Goal: Information Seeking & Learning: Learn about a topic

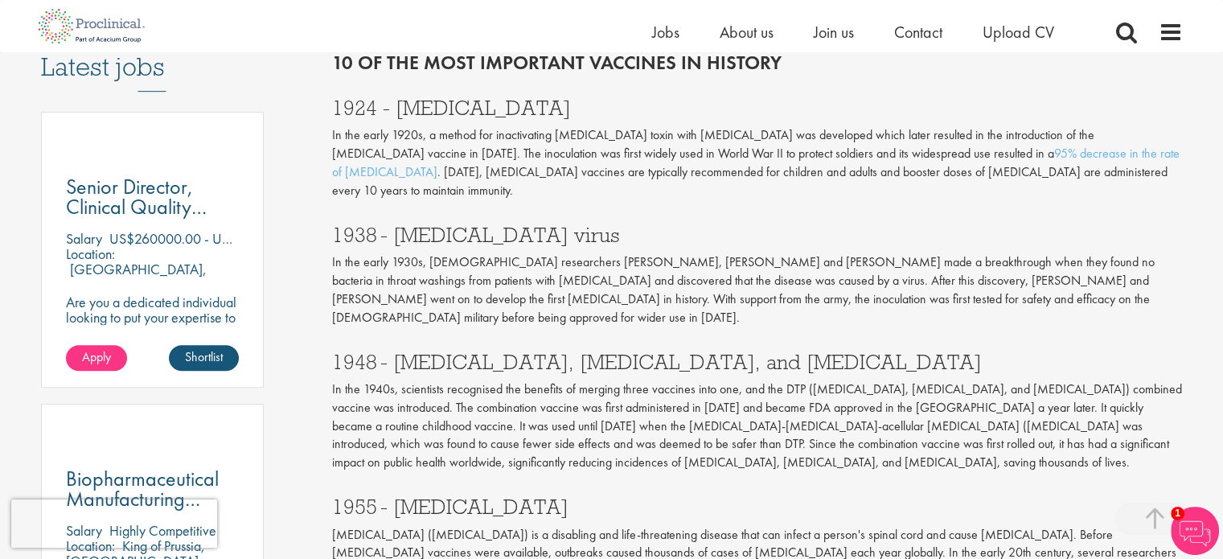
scroll to position [884, 0]
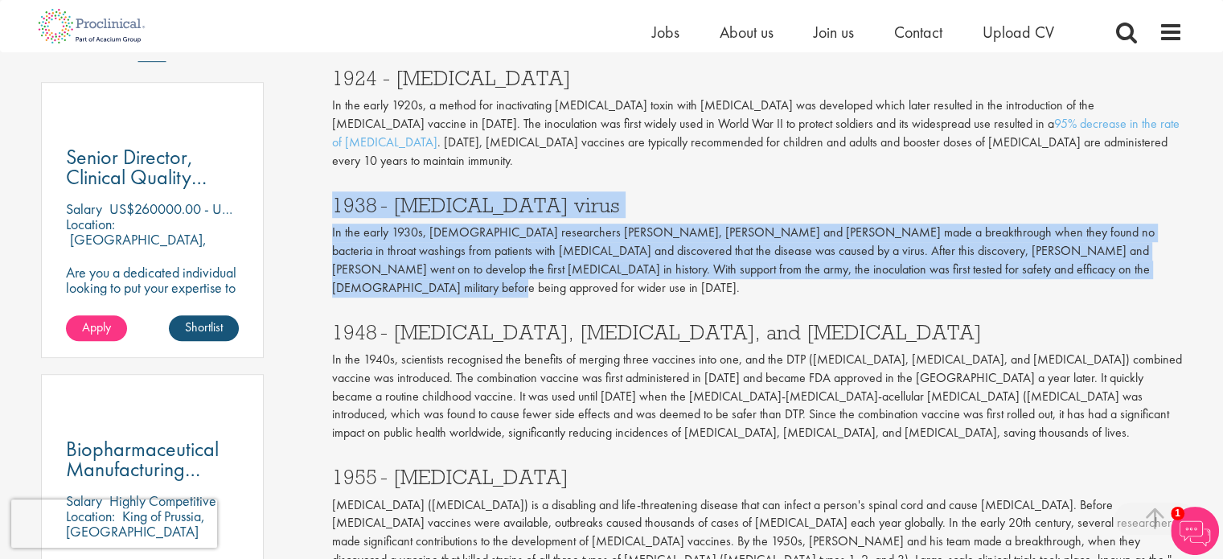
drag, startPoint x: 334, startPoint y: 182, endPoint x: 1102, endPoint y: 248, distance: 770.7
click at [1102, 248] on div "1938 - [MEDICAL_DATA] virus In the early 1930s, [DEMOGRAPHIC_DATA] researchers …" at bounding box center [757, 242] width 875 height 127
copy div "1938 - [MEDICAL_DATA] virus In the early 1930s, [DEMOGRAPHIC_DATA] researchers …"
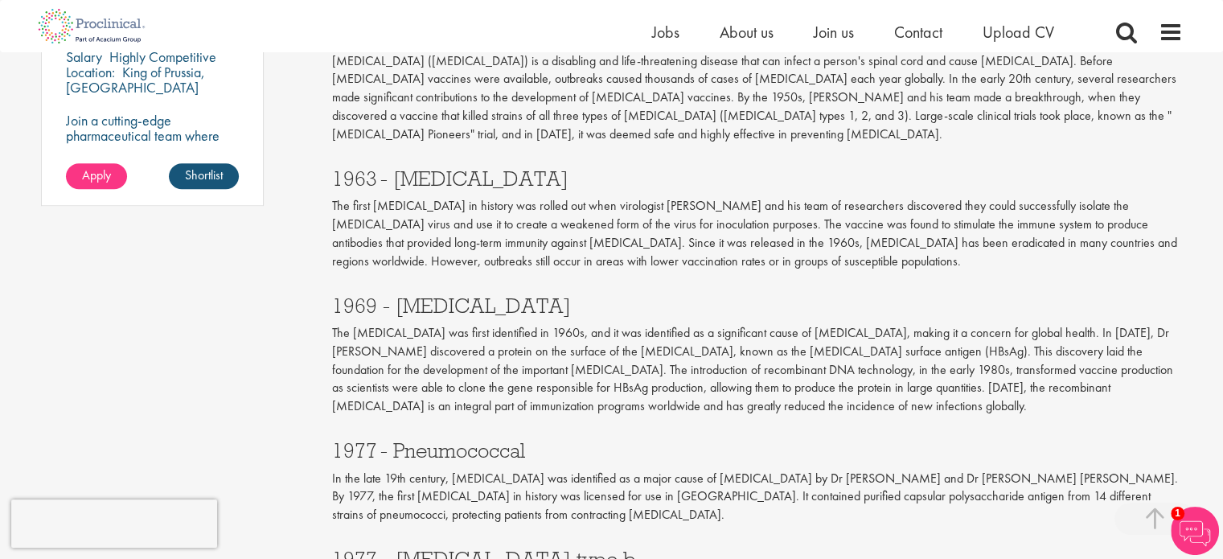
scroll to position [1447, 0]
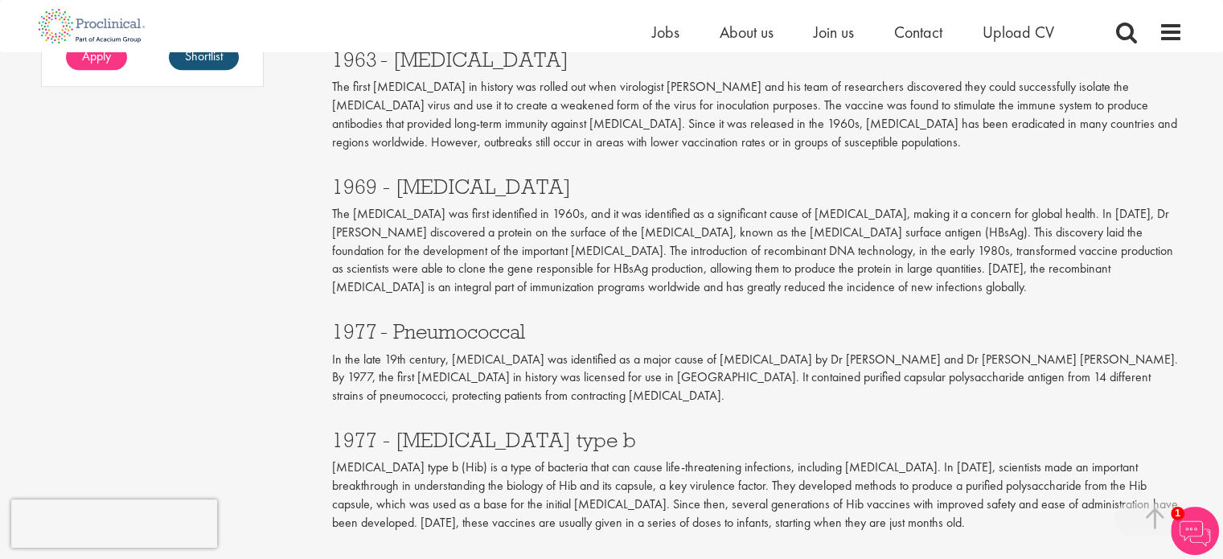
drag, startPoint x: 394, startPoint y: 265, endPoint x: 615, endPoint y: 354, distance: 238.5
click at [615, 354] on div "1977 - Pneumococcal In the late 19th century, [MEDICAL_DATA] was identified as …" at bounding box center [757, 359] width 875 height 109
copy div "Pneumococcal In the late 19th century, [MEDICAL_DATA] was identified as a major…"
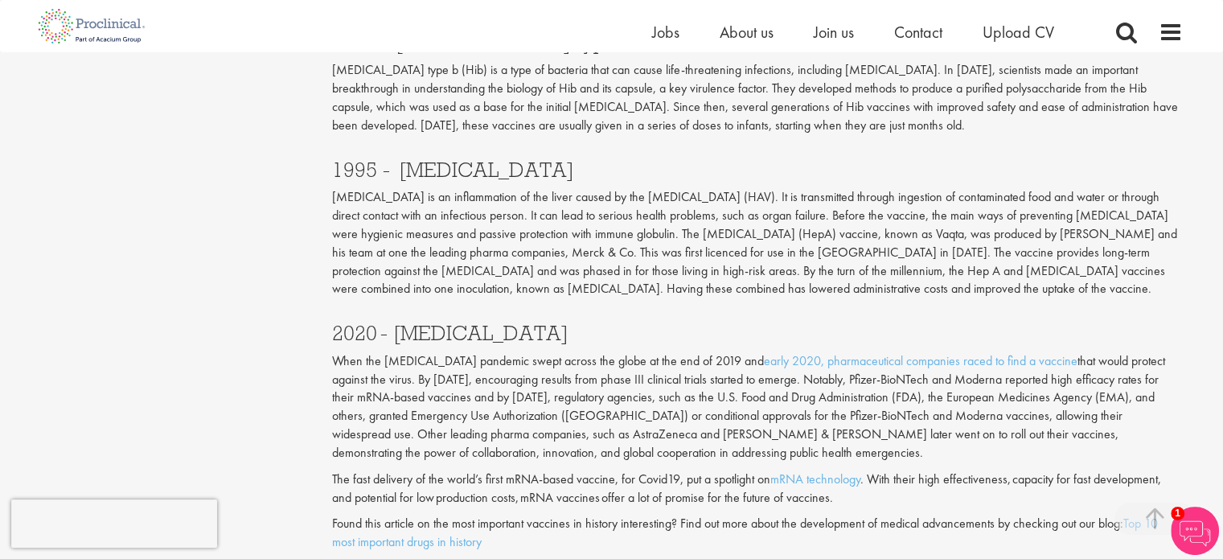
scroll to position [1930, 0]
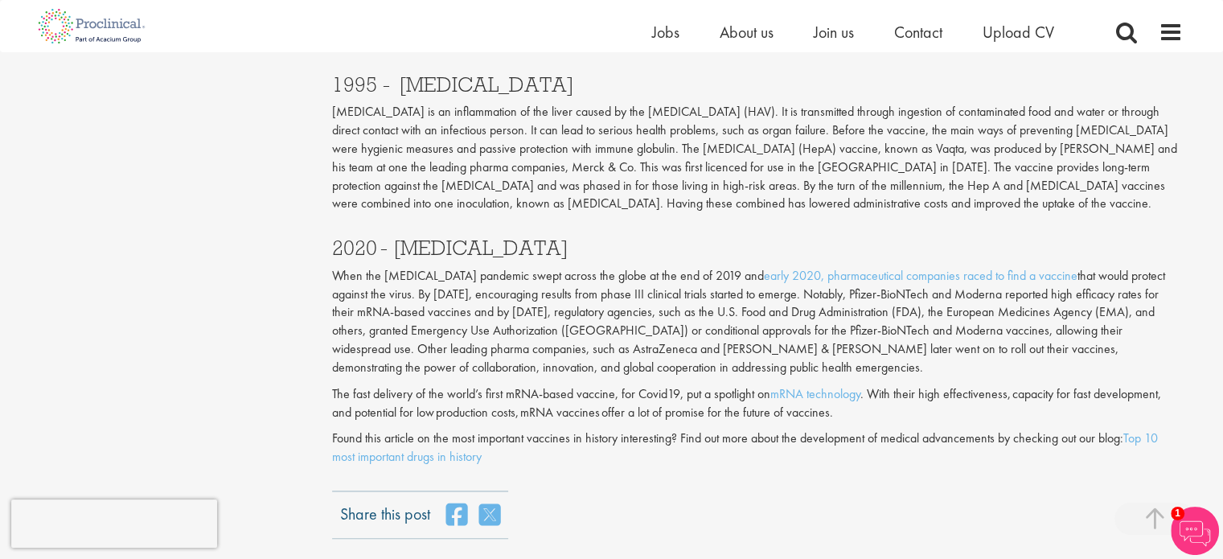
scroll to position [2010, 0]
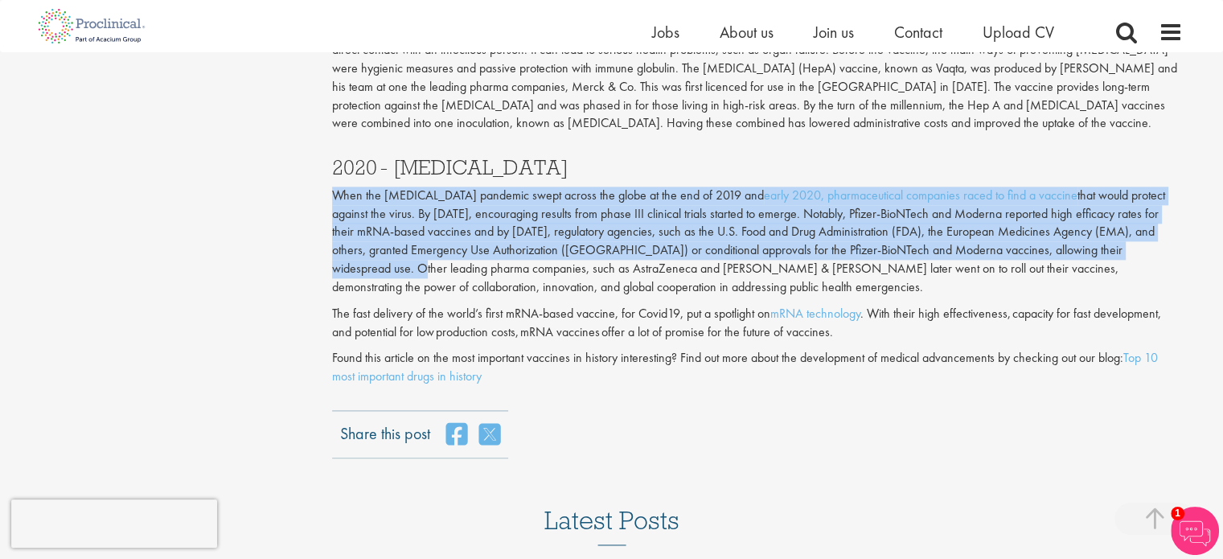
drag, startPoint x: 334, startPoint y: 138, endPoint x: 1136, endPoint y: 195, distance: 803.7
click at [1136, 195] on p "When the [MEDICAL_DATA] pandemic swept across the globe at the end of 2019 and …" at bounding box center [757, 242] width 851 height 110
copy p "When the [MEDICAL_DATA] pandemic swept across the globe at the end of 2019 and …"
